Goal: Find contact information: Find contact information

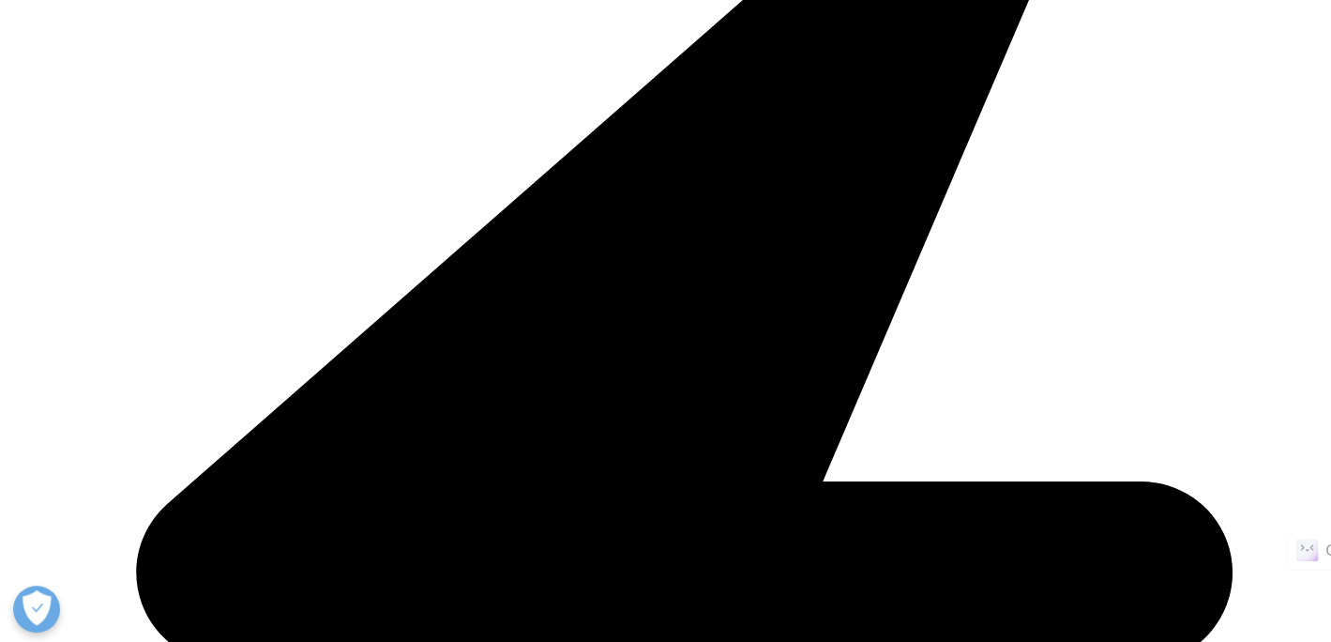
scroll to position [4650, 0]
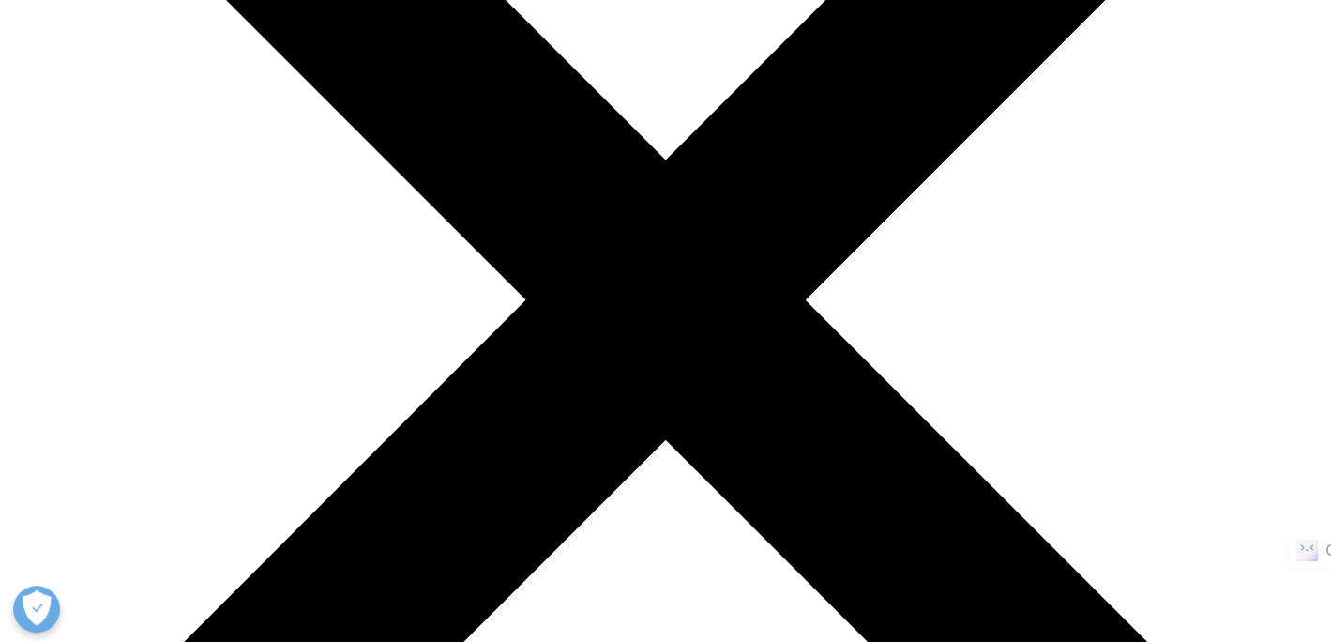
scroll to position [375, 0]
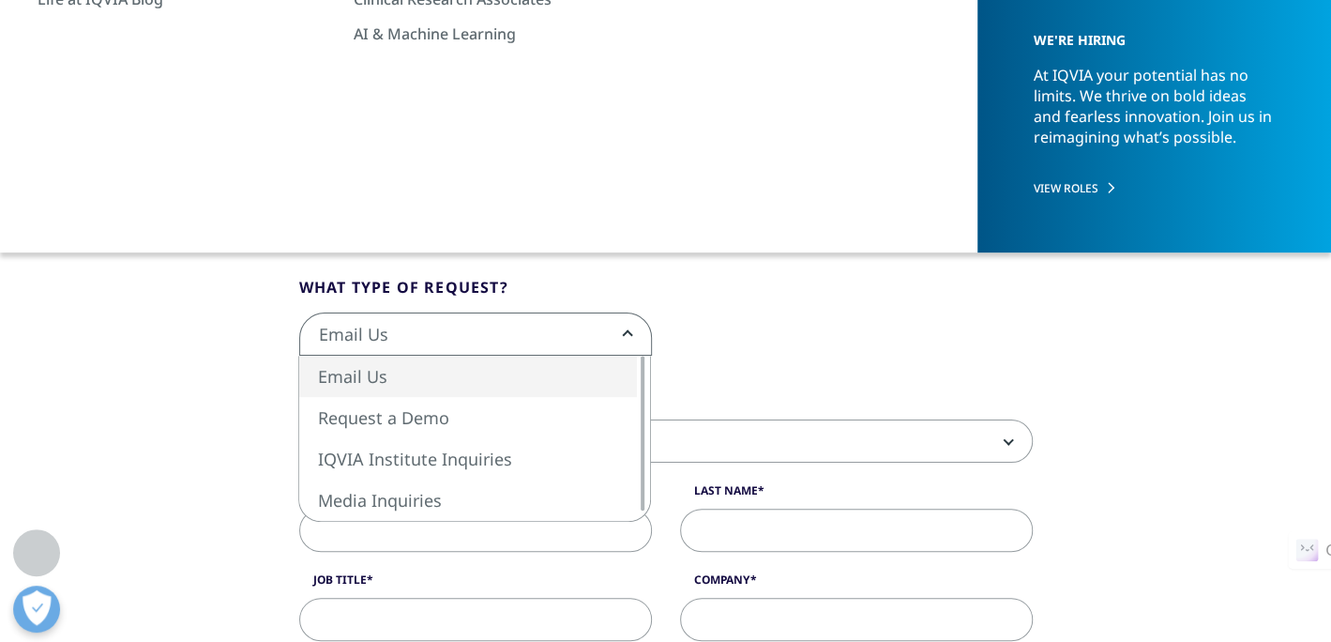
click at [543, 324] on span "Email Us" at bounding box center [475, 334] width 351 height 43
click at [910, 329] on div "Email Us Request a Demo IQVIA Institute Inquiries Media Inquiries Email Us" at bounding box center [666, 343] width 762 height 63
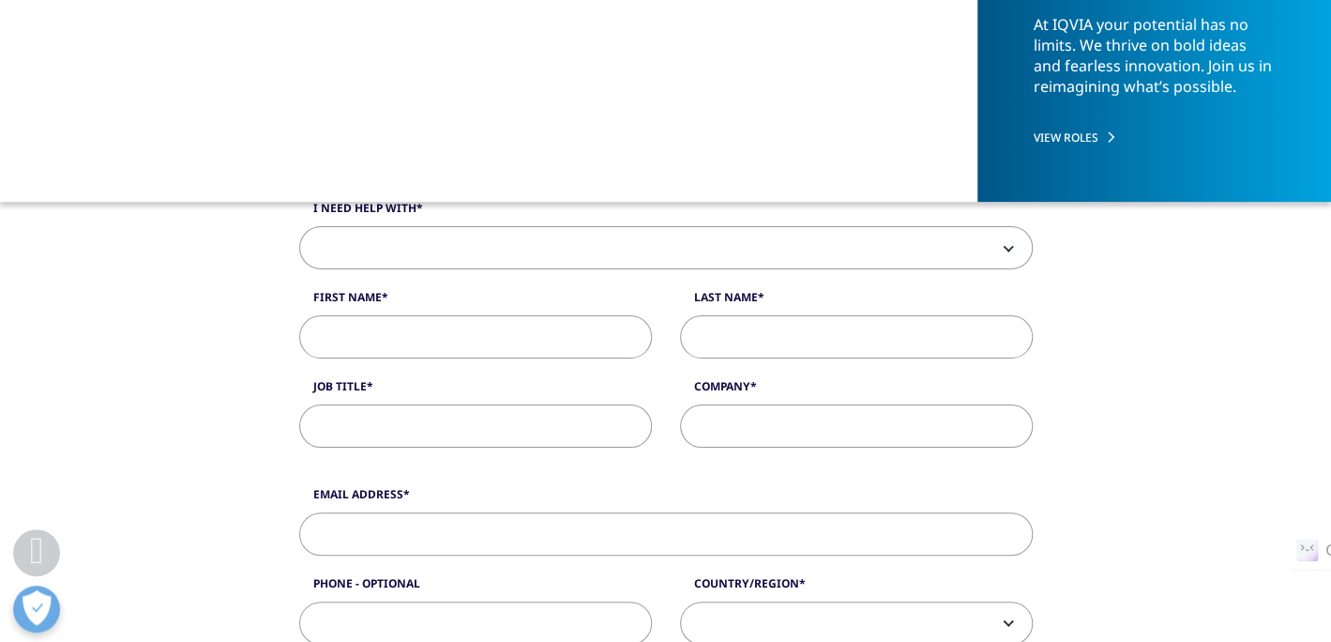
scroll to position [469, 0]
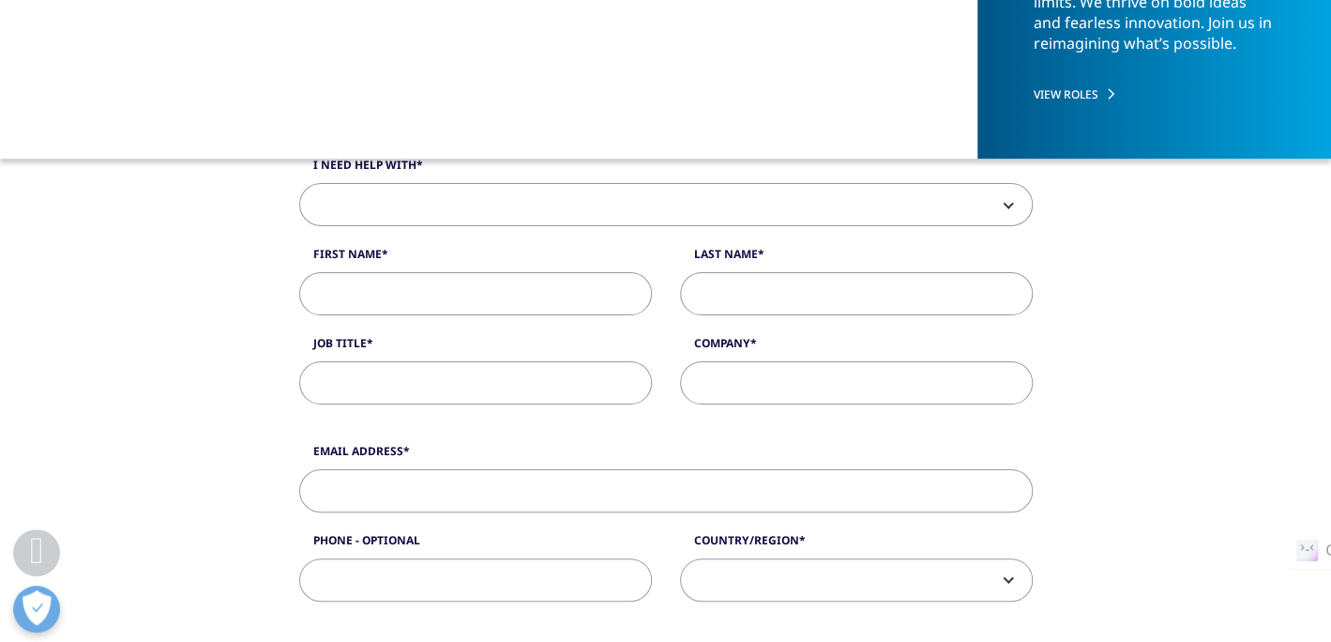
click at [514, 206] on span at bounding box center [666, 205] width 732 height 43
click at [99, 387] on div "What type of request? Email Us Request a Demo IQVIA Institute Inquiries Media I…" at bounding box center [665, 572] width 1331 height 1209
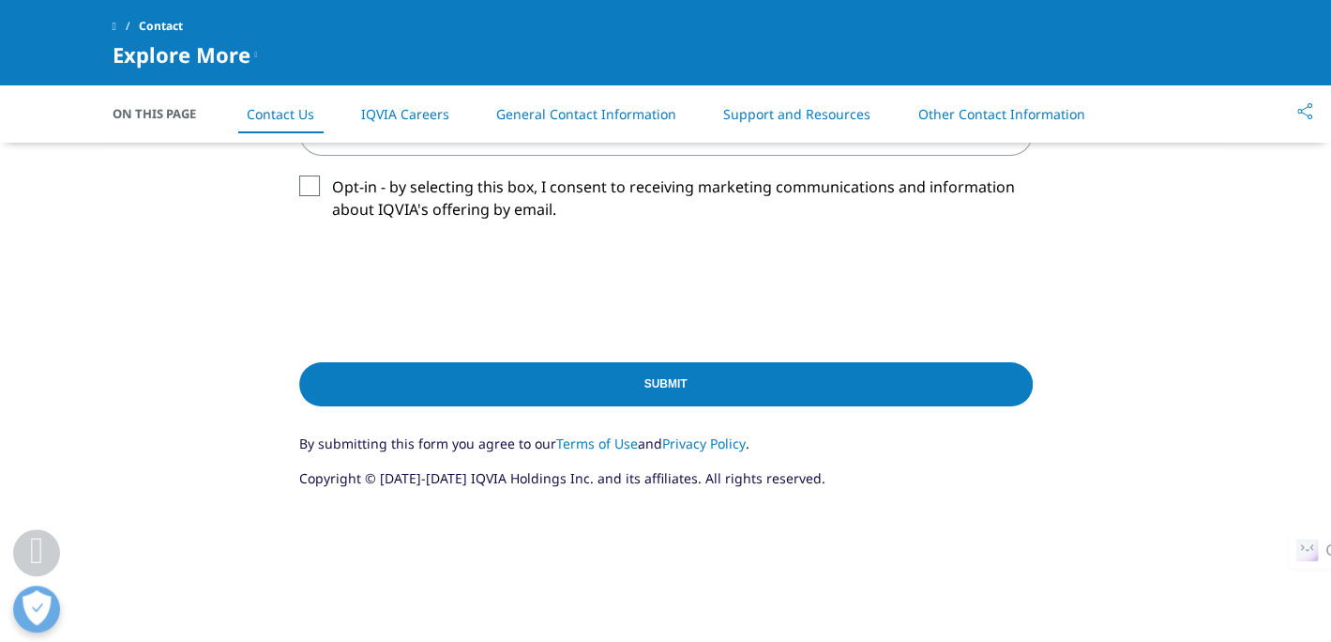
scroll to position [1220, 0]
